Goal: Register for event/course

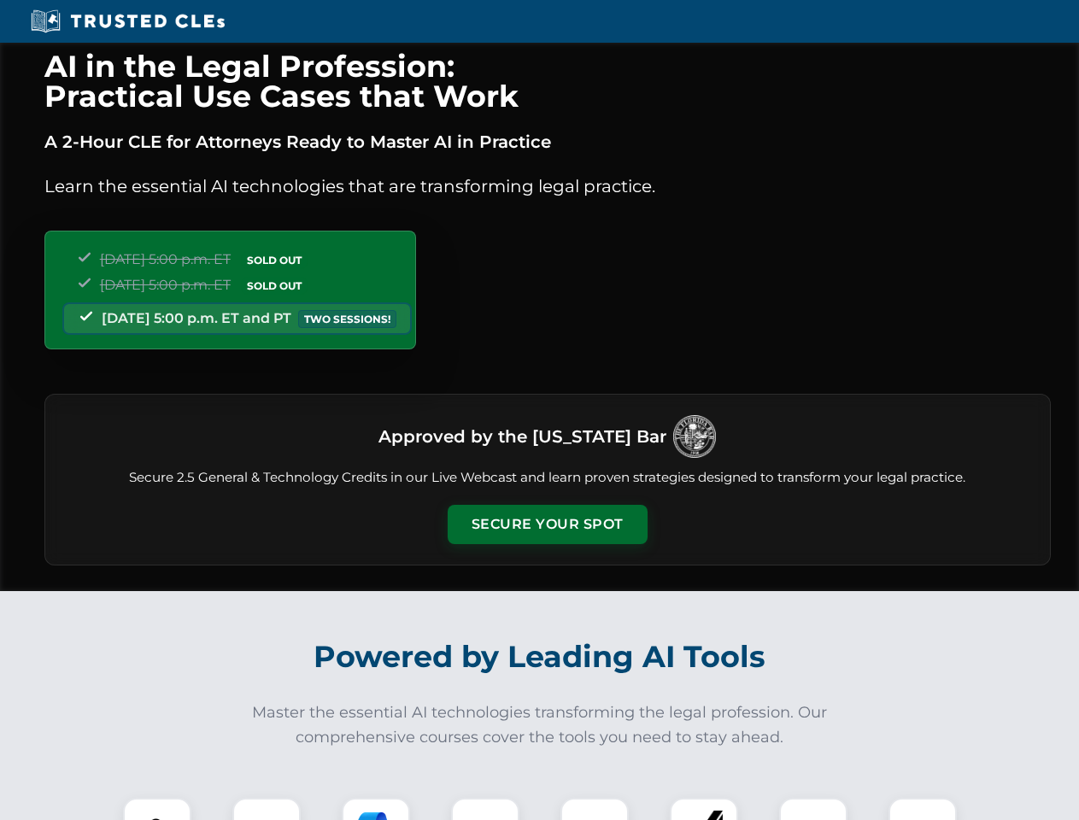
click at [547, 524] on button "Secure Your Spot" at bounding box center [548, 524] width 200 height 39
click at [157, 809] on img at bounding box center [157, 832] width 50 height 50
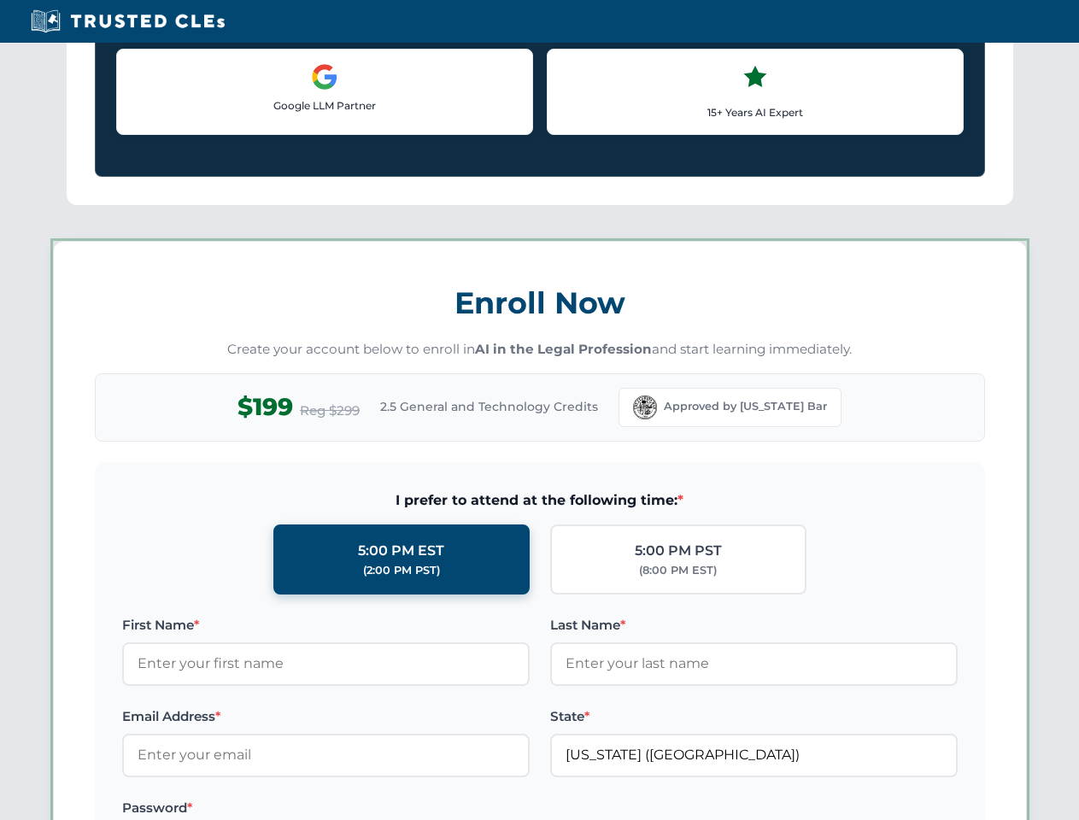
click at [376, 809] on label "Password *" at bounding box center [325, 808] width 407 height 20
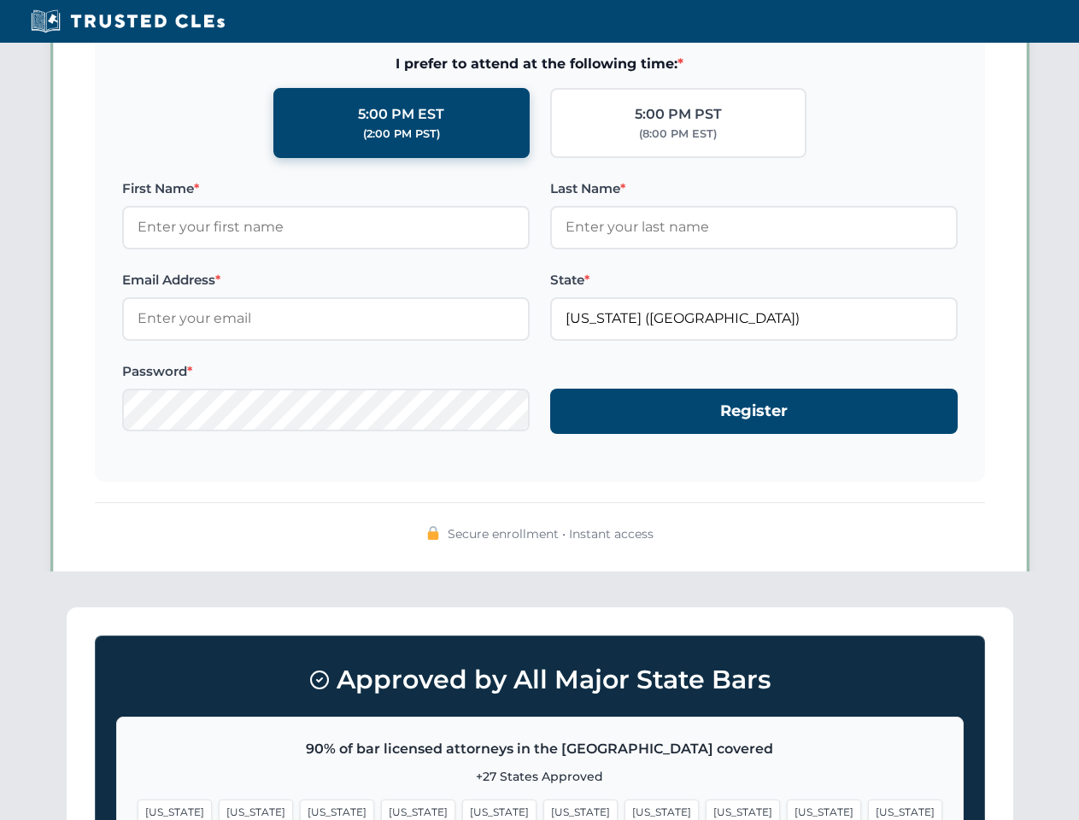
click at [787, 809] on span "[US_STATE]" at bounding box center [824, 811] width 74 height 25
